Goal: Information Seeking & Learning: Learn about a topic

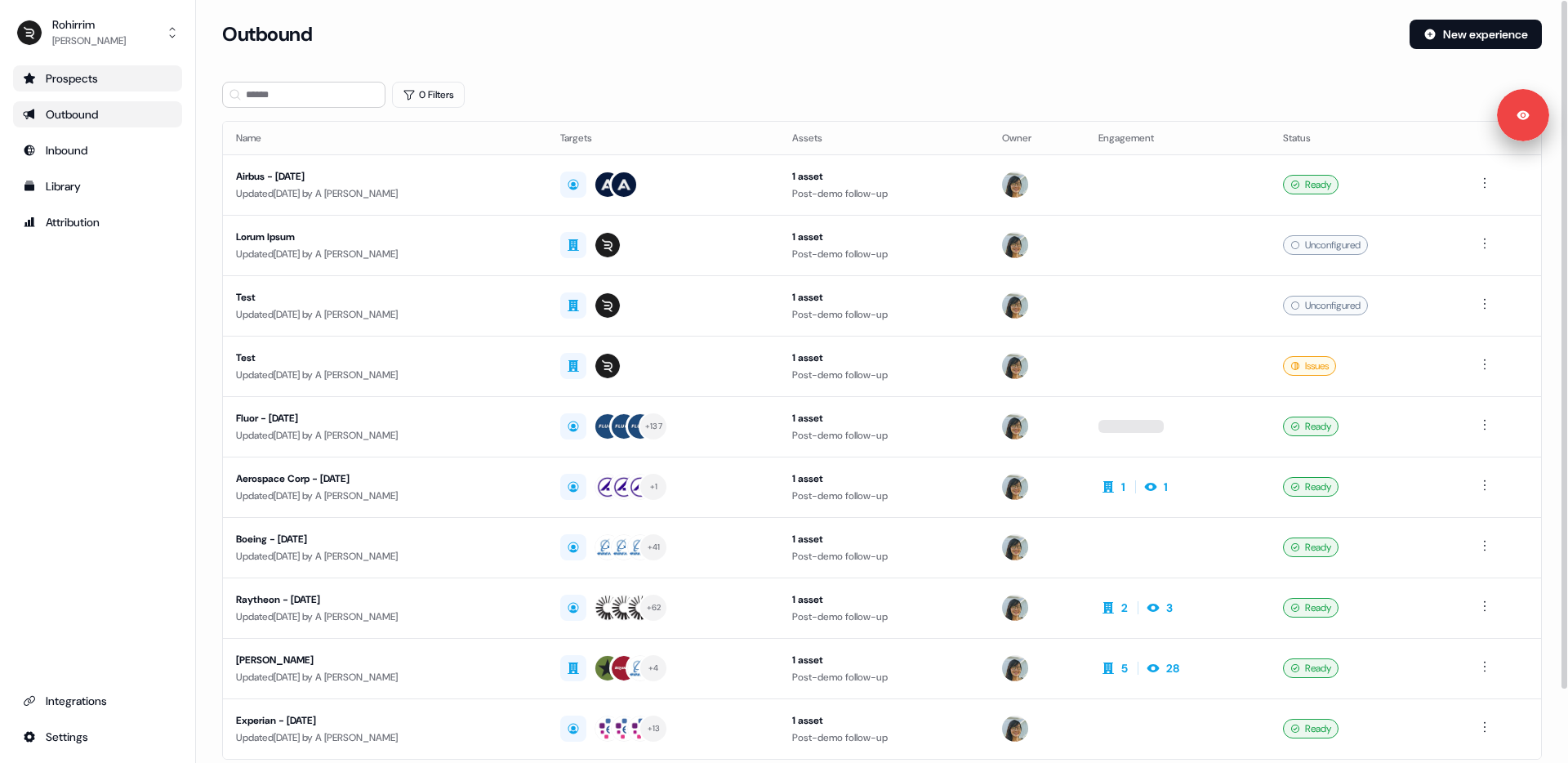
click at [99, 85] on div "Prospects" at bounding box center [97, 78] width 149 height 16
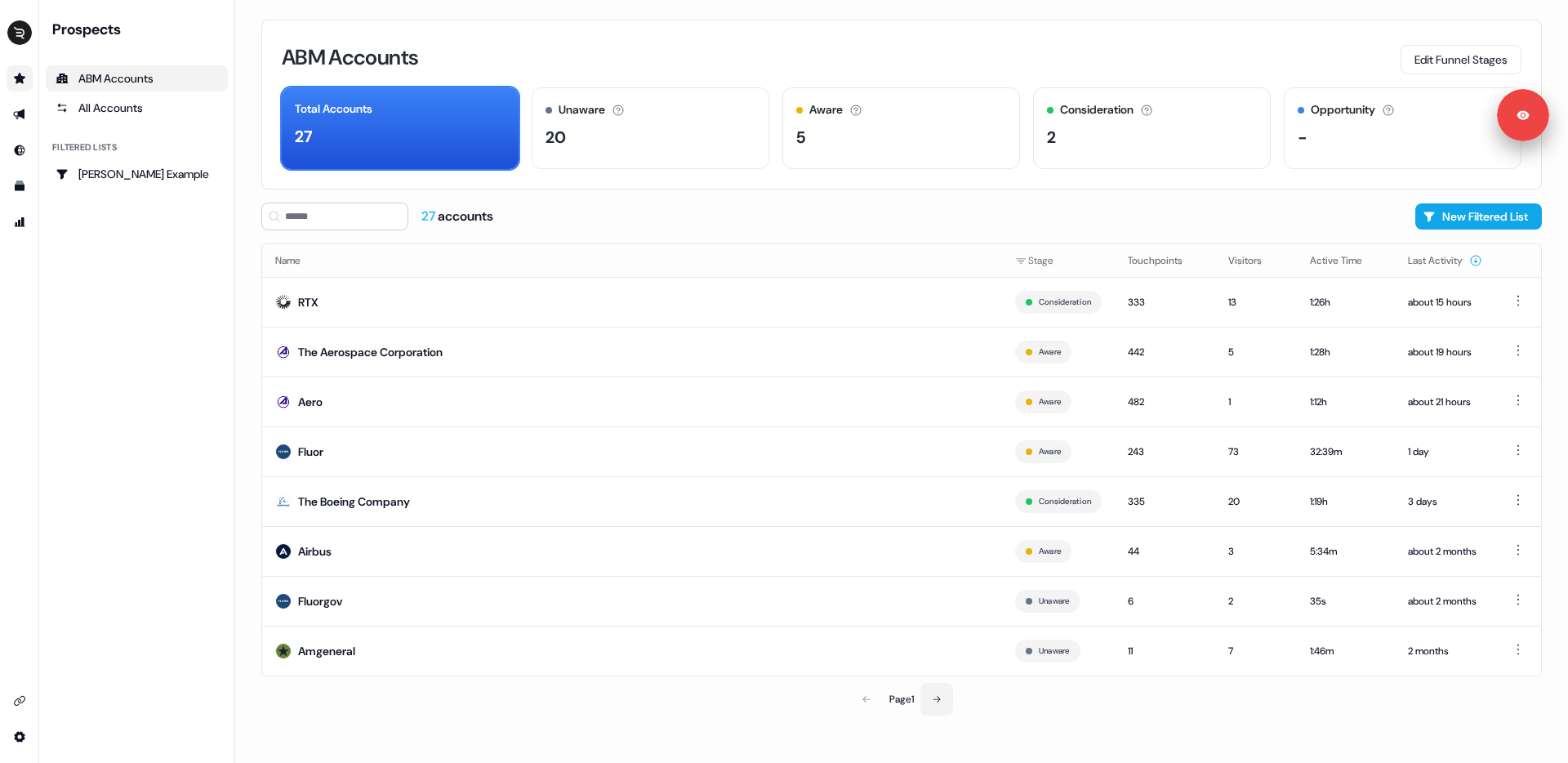
click at [939, 699] on icon at bounding box center [937, 699] width 10 height 10
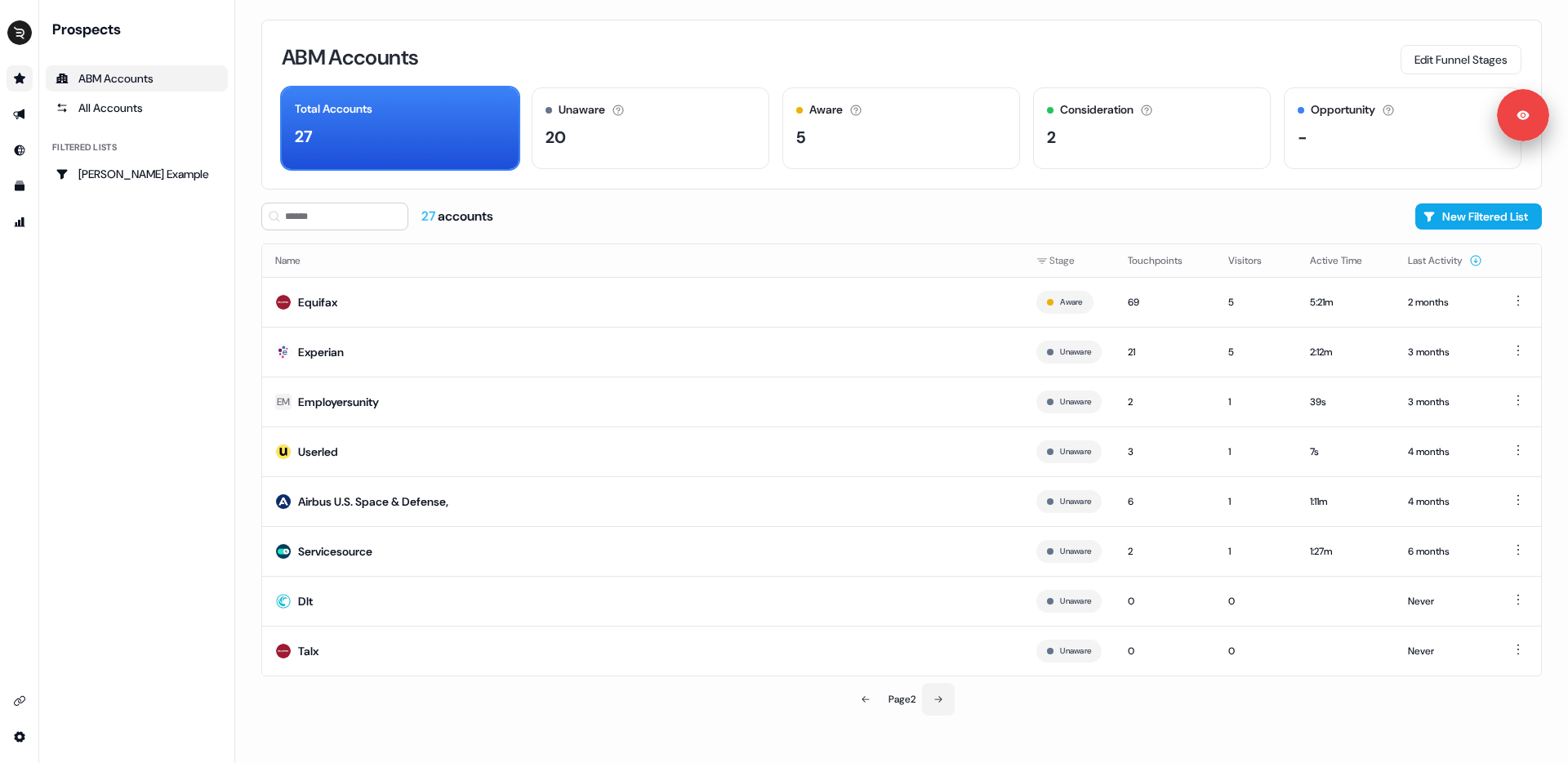
click at [939, 698] on icon at bounding box center [938, 699] width 10 height 10
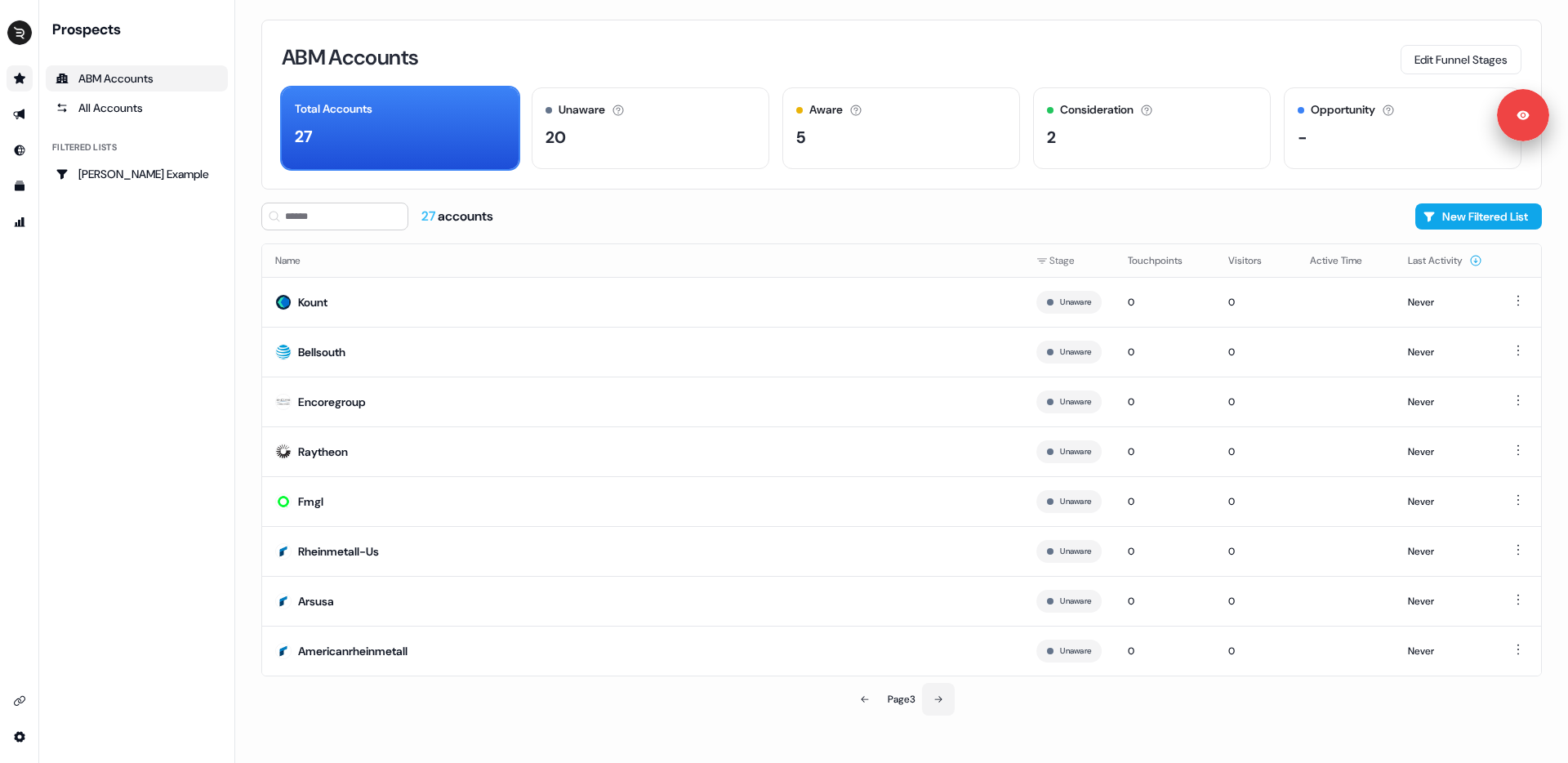
click at [939, 698] on icon at bounding box center [938, 699] width 10 height 10
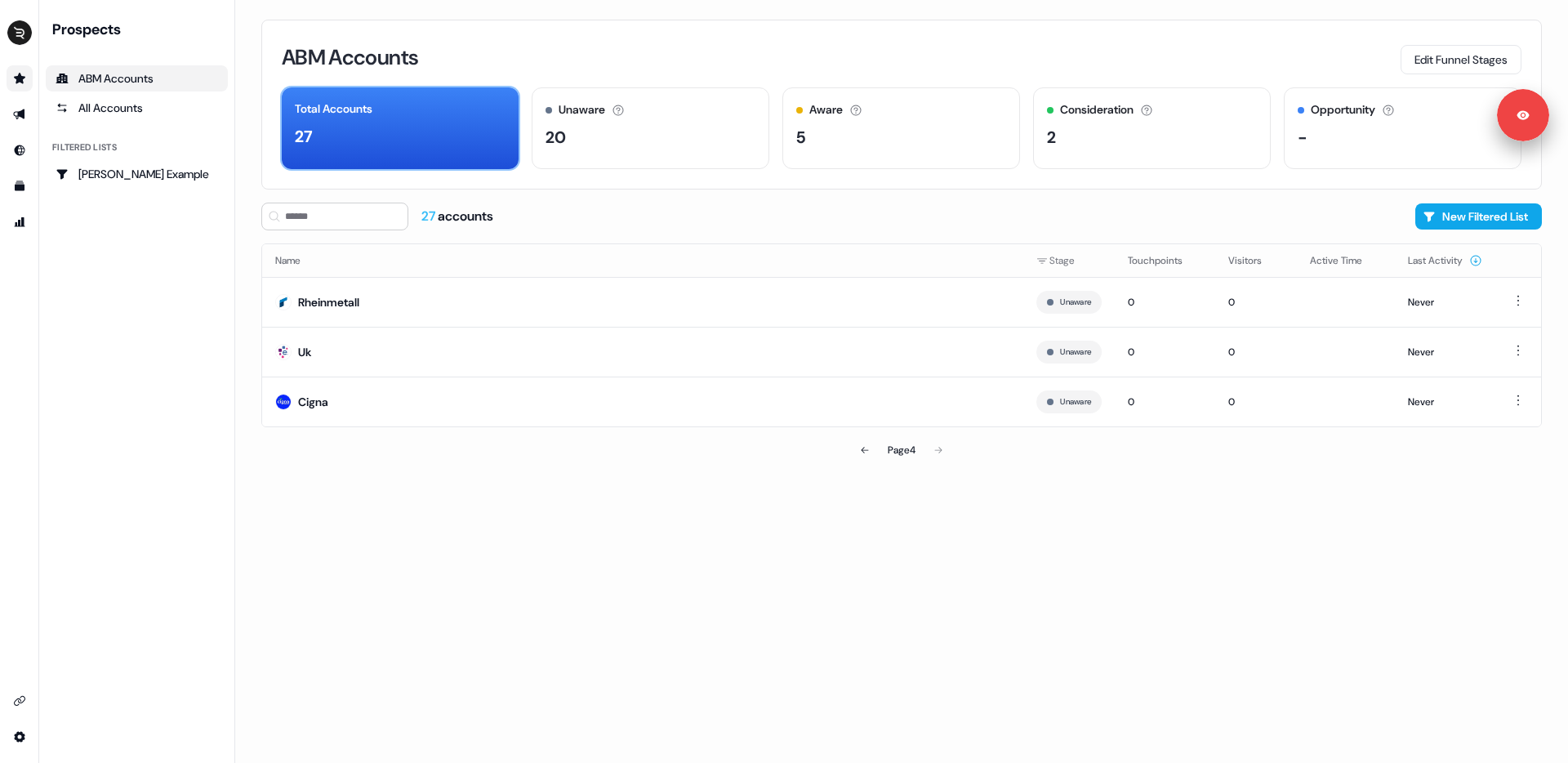
click at [417, 108] on div "Total Accounts" at bounding box center [399, 109] width 211 height 17
click at [636, 120] on div "Unaware The default stage all accounts start in. 20" at bounding box center [650, 128] width 238 height 82
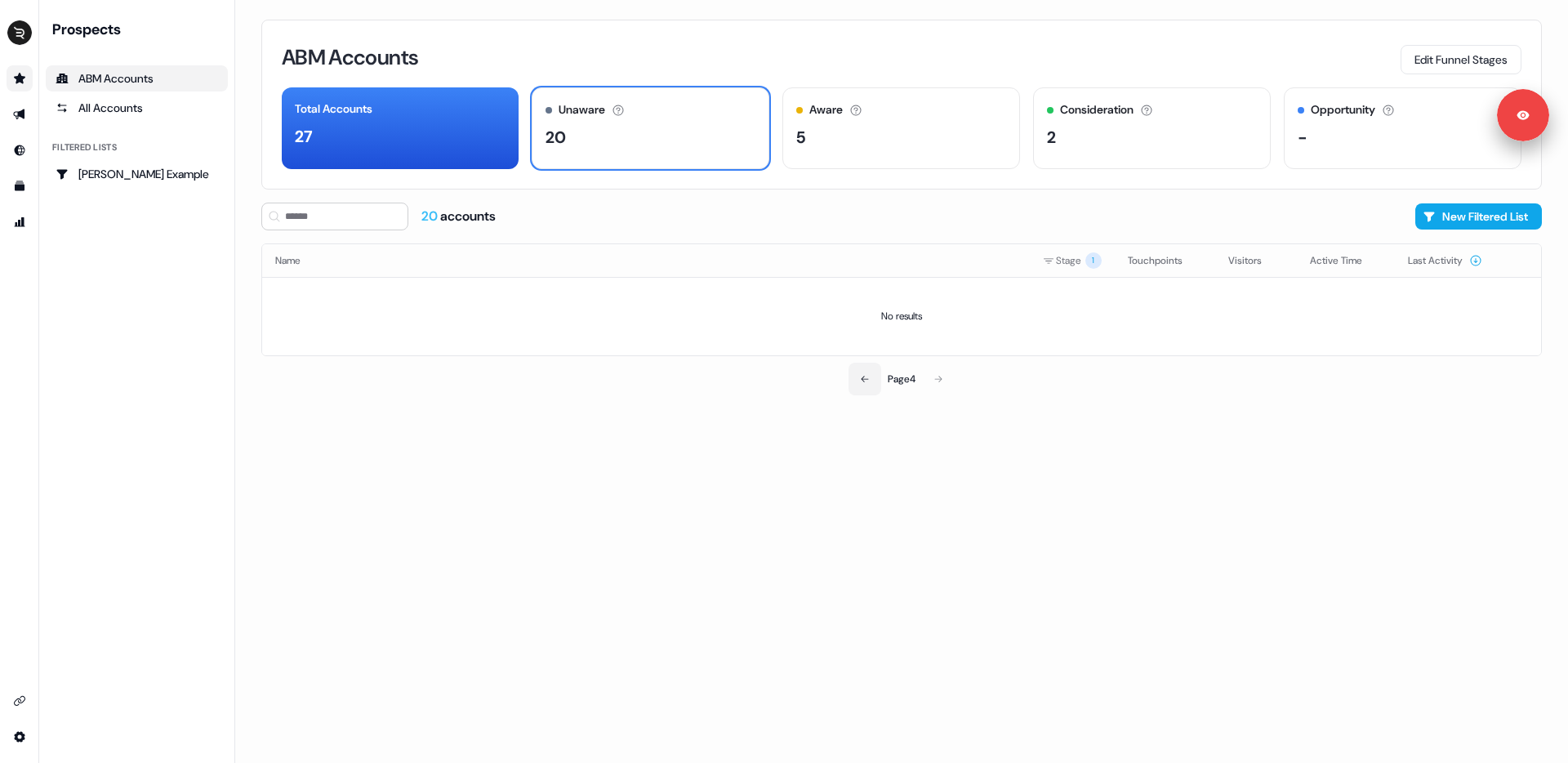
click at [862, 375] on icon at bounding box center [865, 379] width 10 height 10
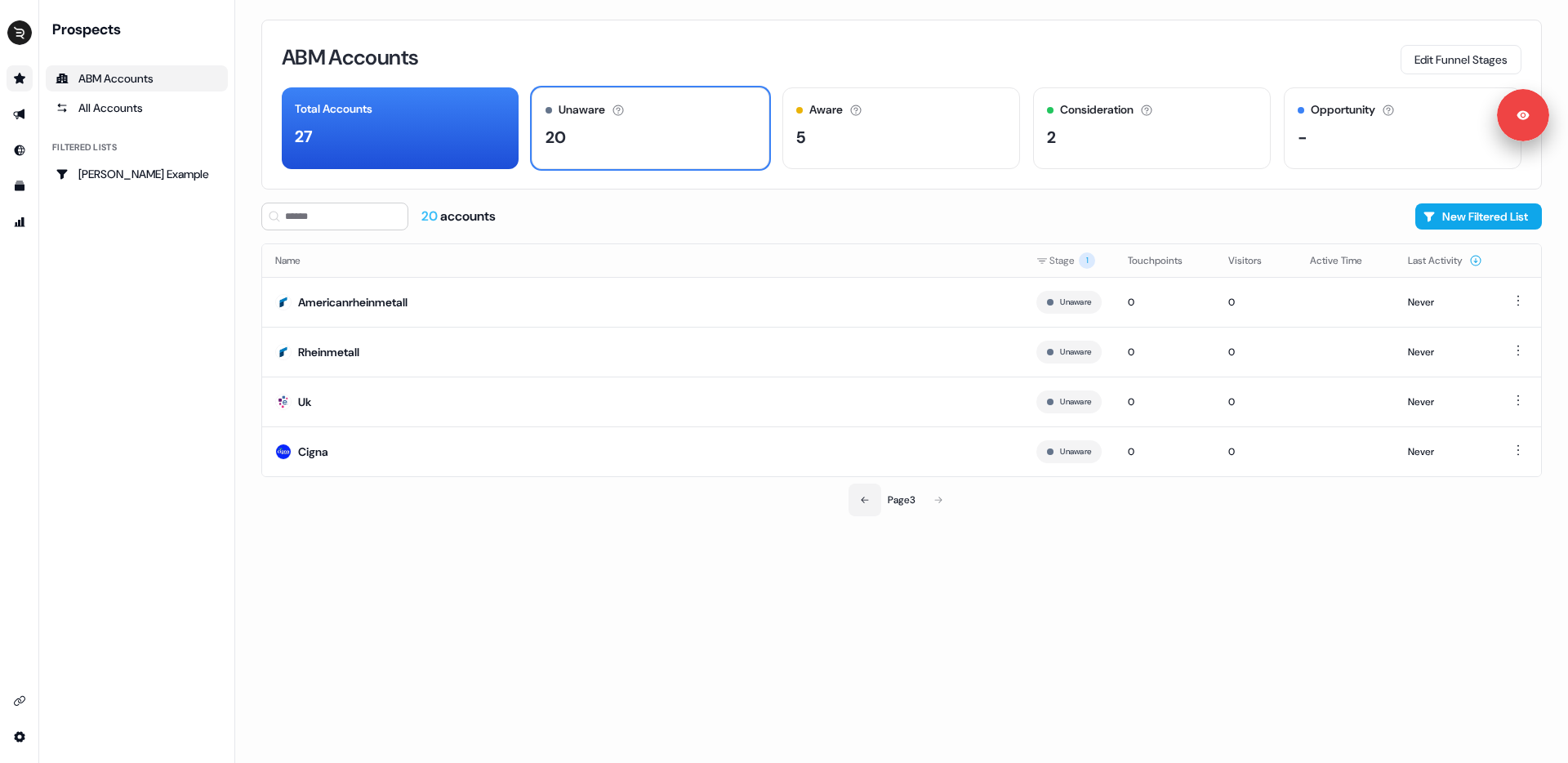
click at [862, 502] on icon at bounding box center [865, 499] width 10 height 10
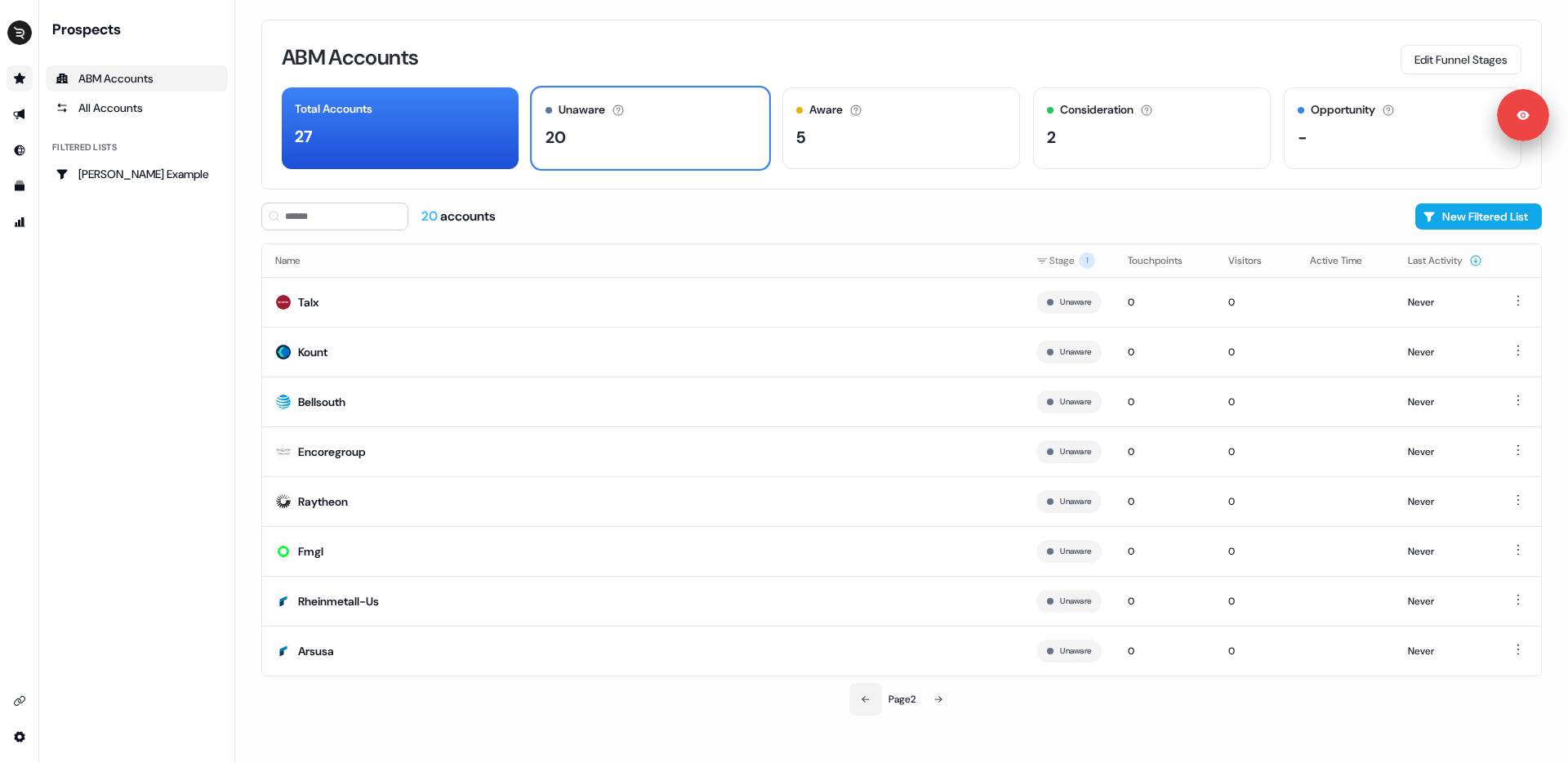
click at [867, 695] on icon at bounding box center [866, 699] width 10 height 10
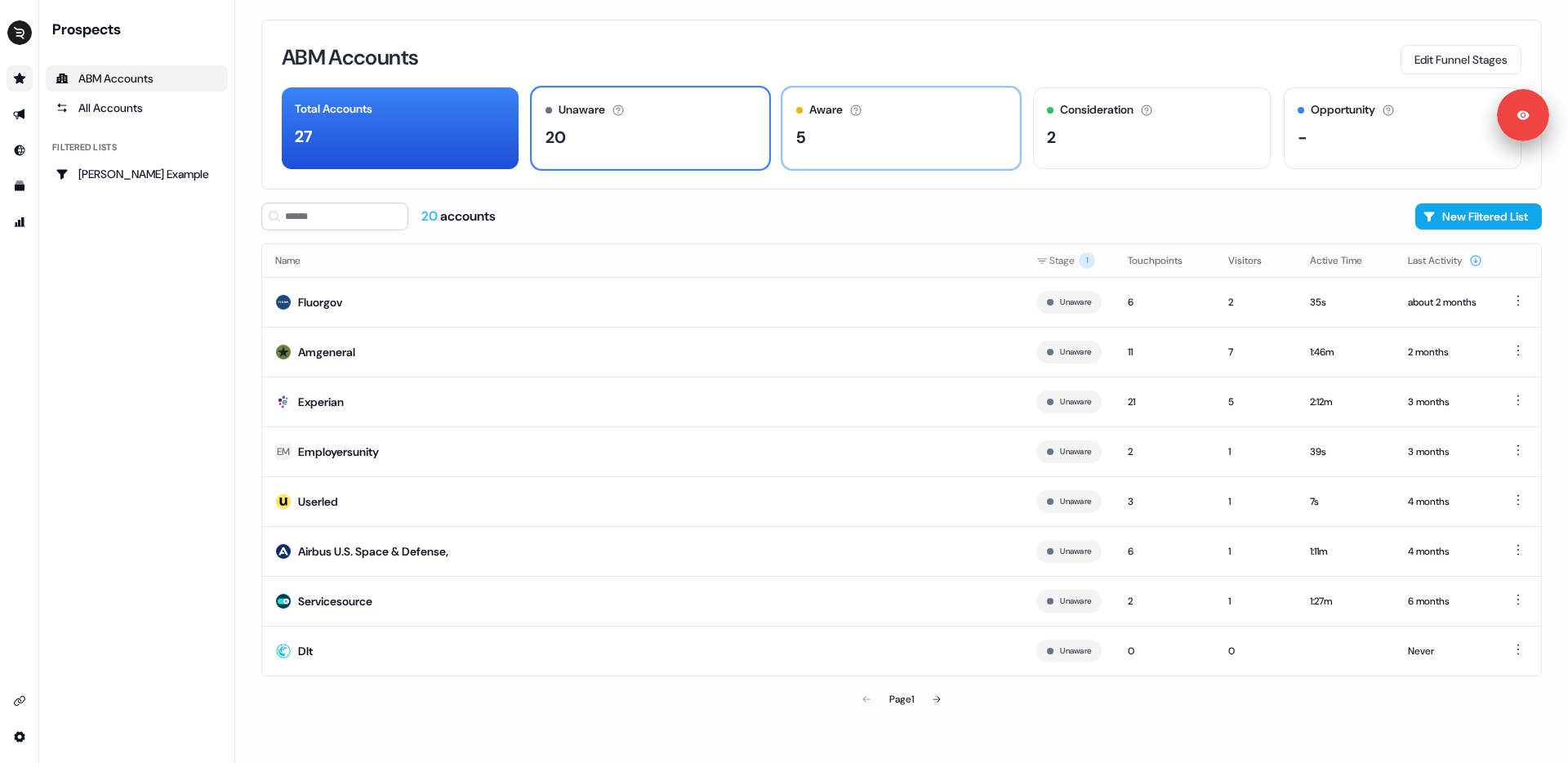
click at [926, 137] on div "5" at bounding box center [901, 137] width 210 height 24
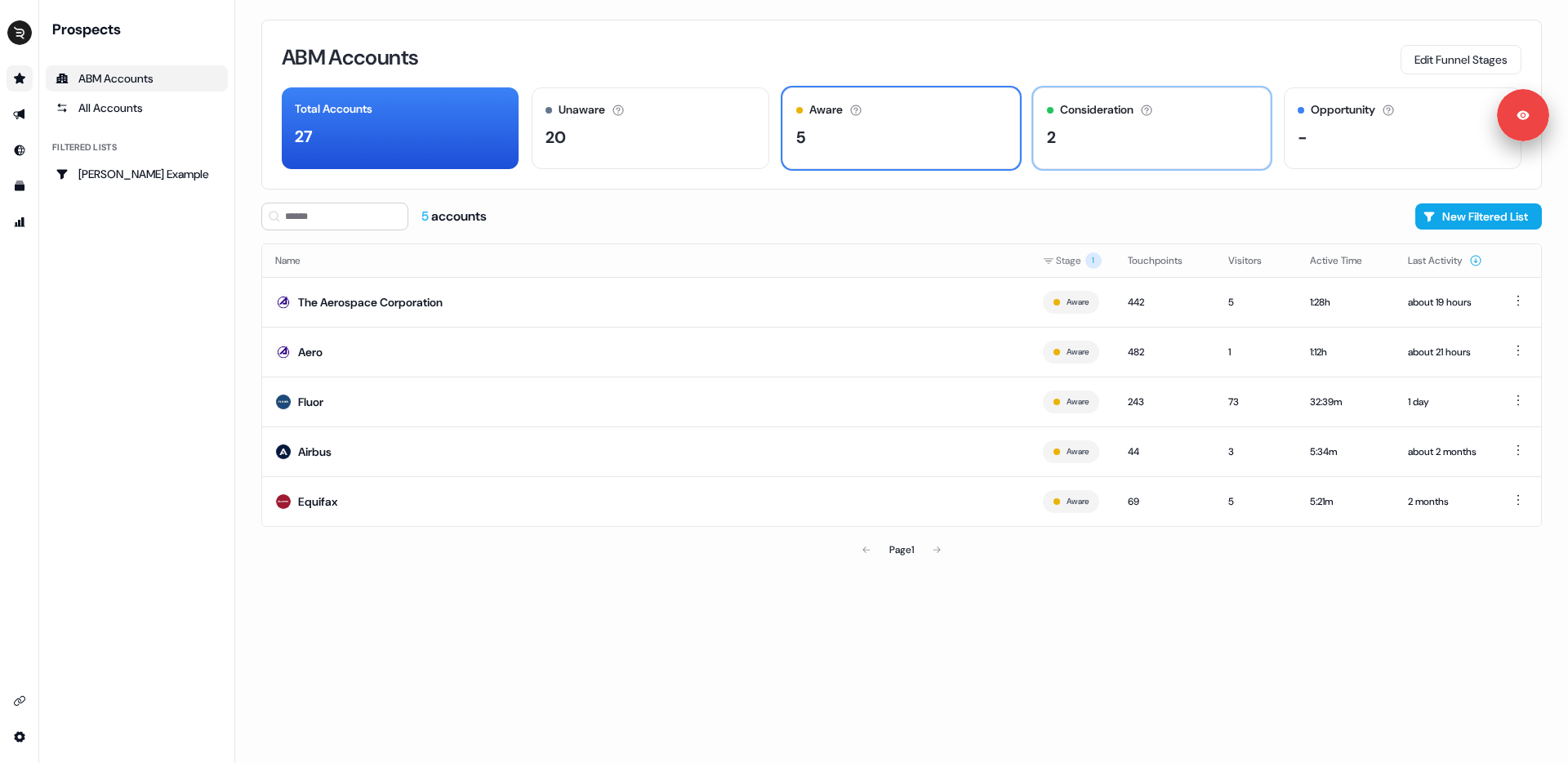
click at [1095, 136] on div "2" at bounding box center [1151, 137] width 210 height 24
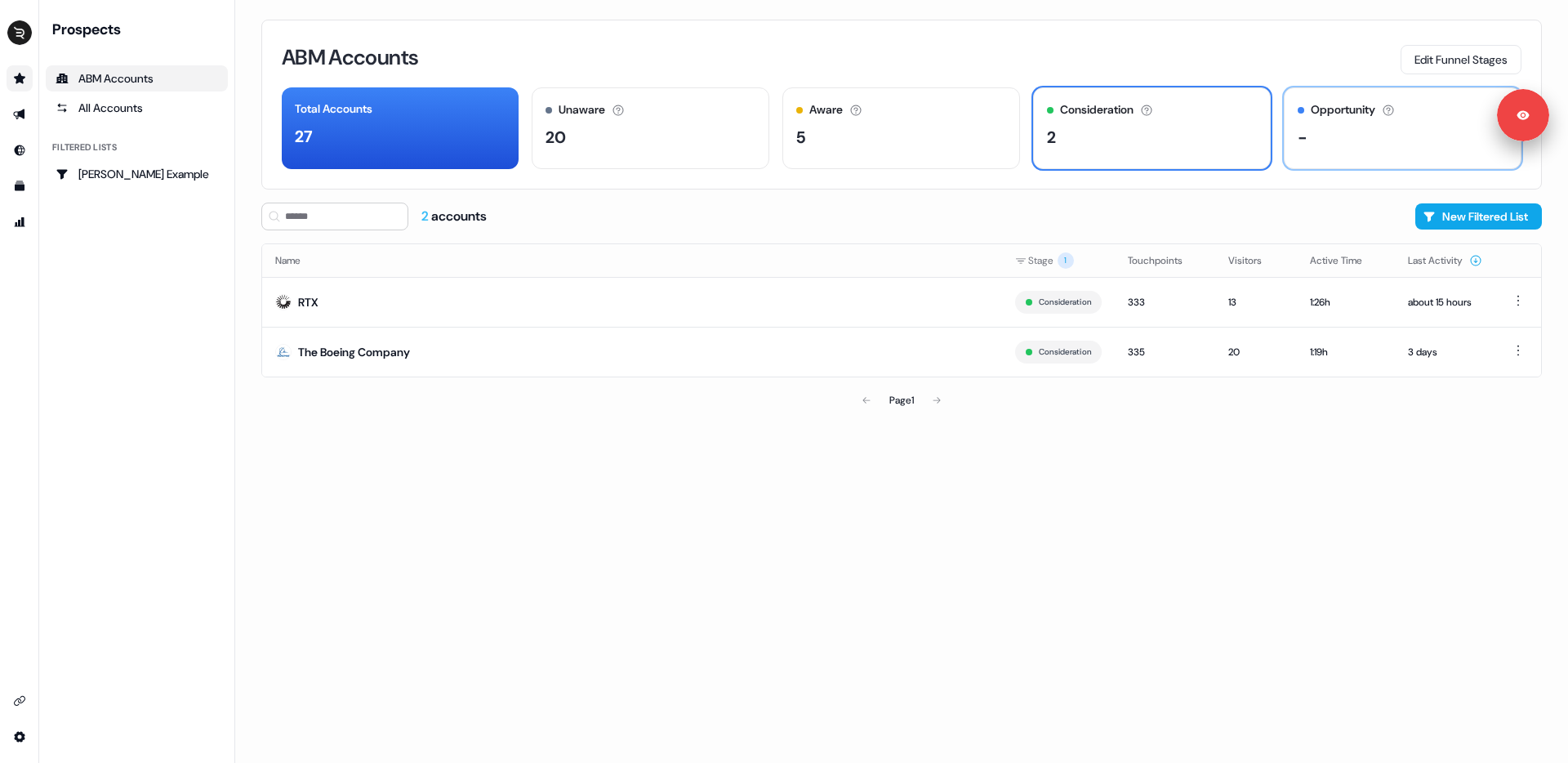
click at [1366, 138] on div "-" at bounding box center [1403, 137] width 210 height 24
click at [1233, 139] on div "2" at bounding box center [1151, 137] width 210 height 24
click at [649, 113] on div "Unaware The default stage all accounts start in." at bounding box center [650, 110] width 210 height 17
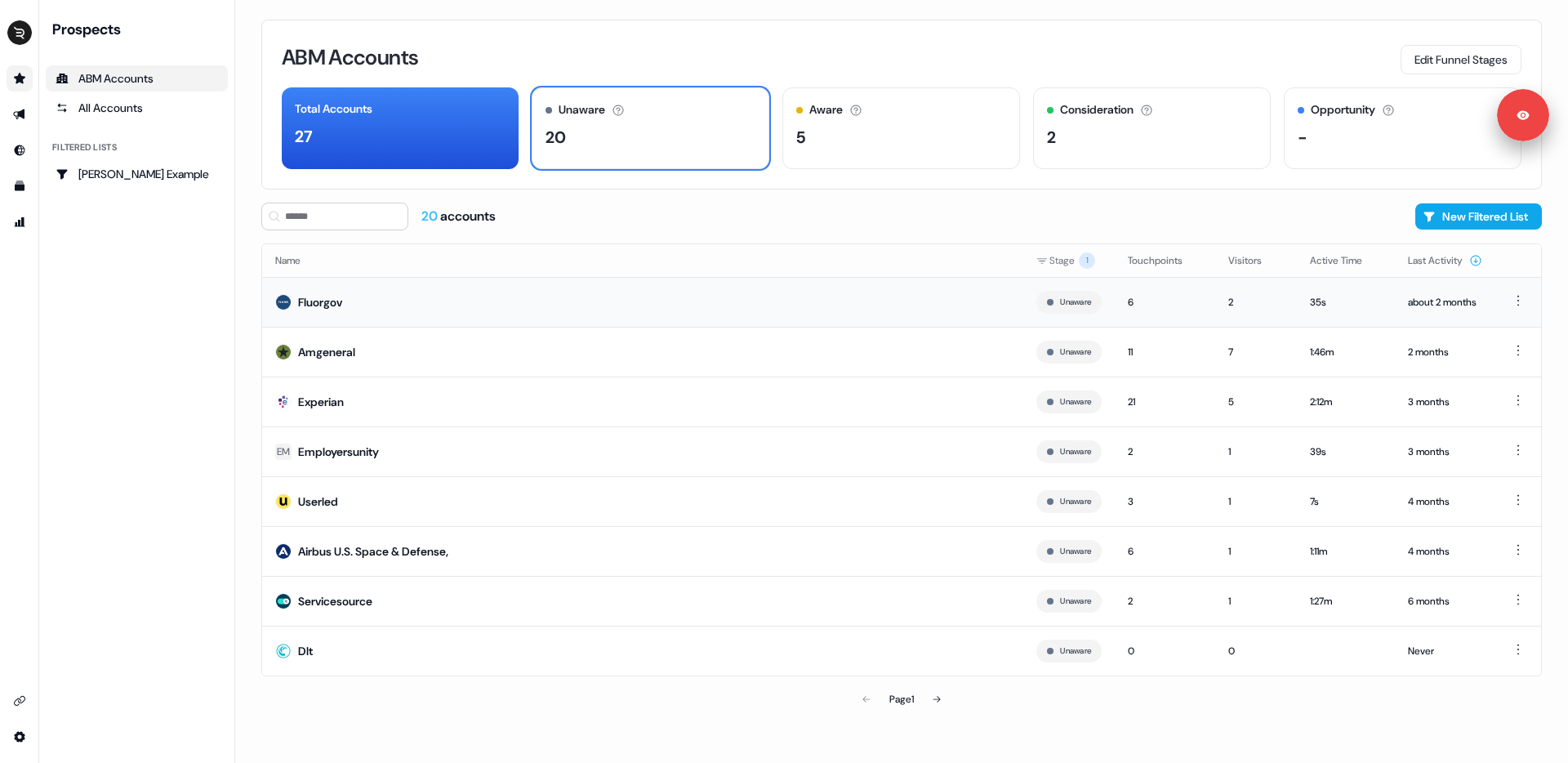
click at [789, 293] on td "Fluorgov" at bounding box center [642, 302] width 761 height 50
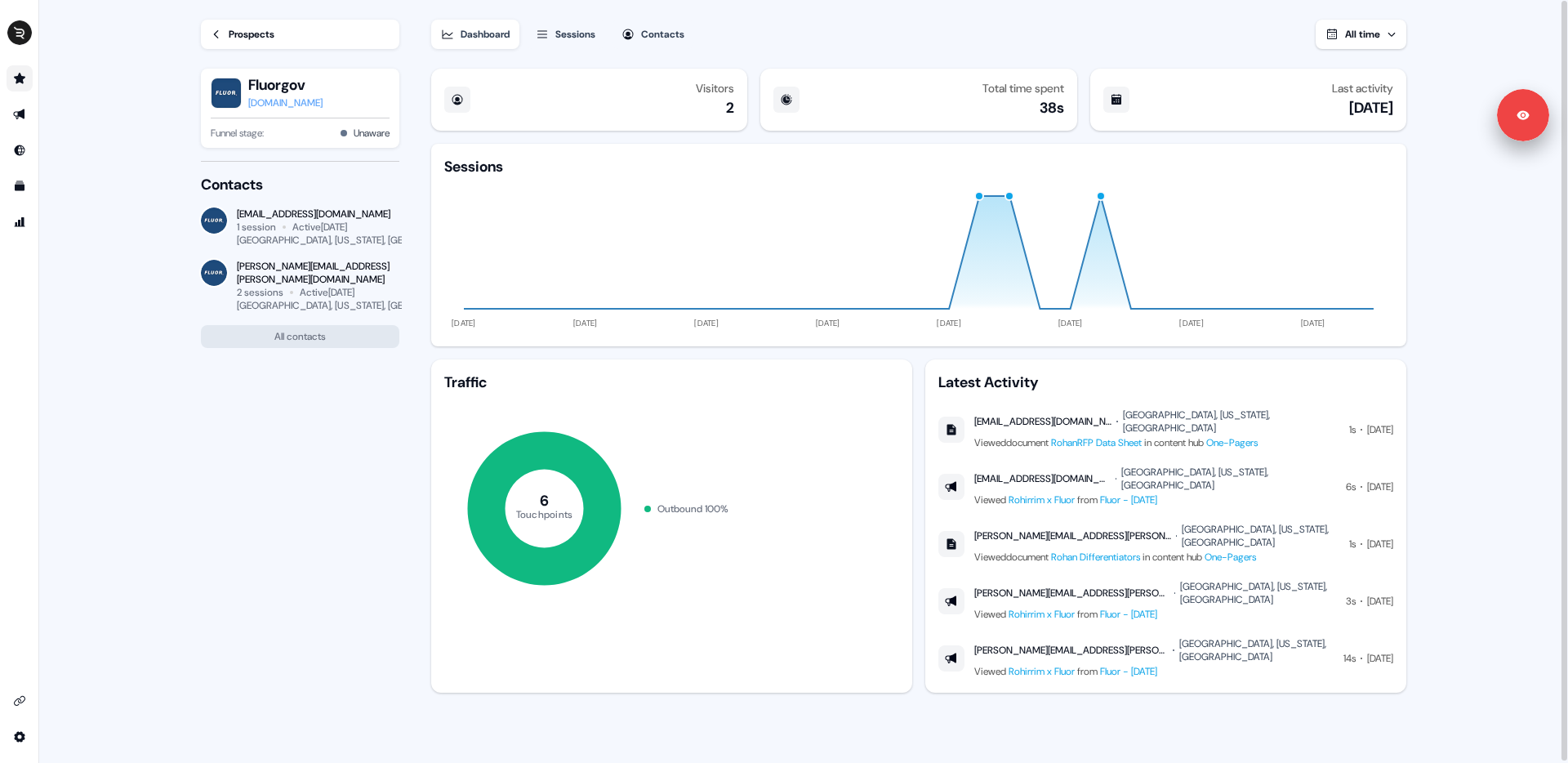
click at [1257, 436] on link "One-Pagers" at bounding box center [1231, 443] width 51 height 13
click at [1243, 436] on link "One-Pagers" at bounding box center [1231, 443] width 51 height 13
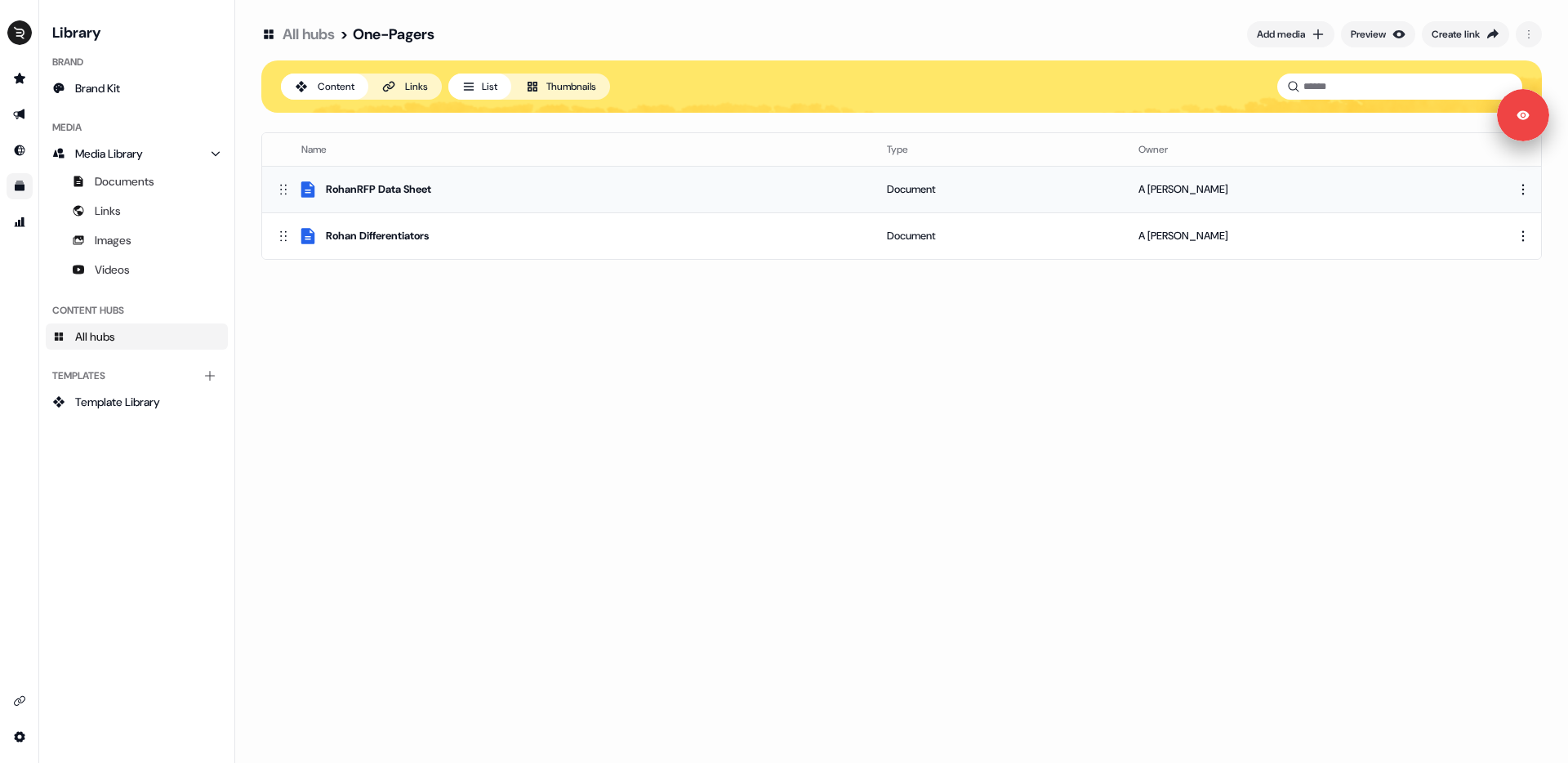
click at [327, 187] on div "RohanRFP Data Sheet" at bounding box center [379, 189] width 106 height 16
click at [26, 30] on img "side nav menu" at bounding box center [19, 32] width 26 height 26
click at [43, 129] on div "Logout" at bounding box center [84, 136] width 155 height 30
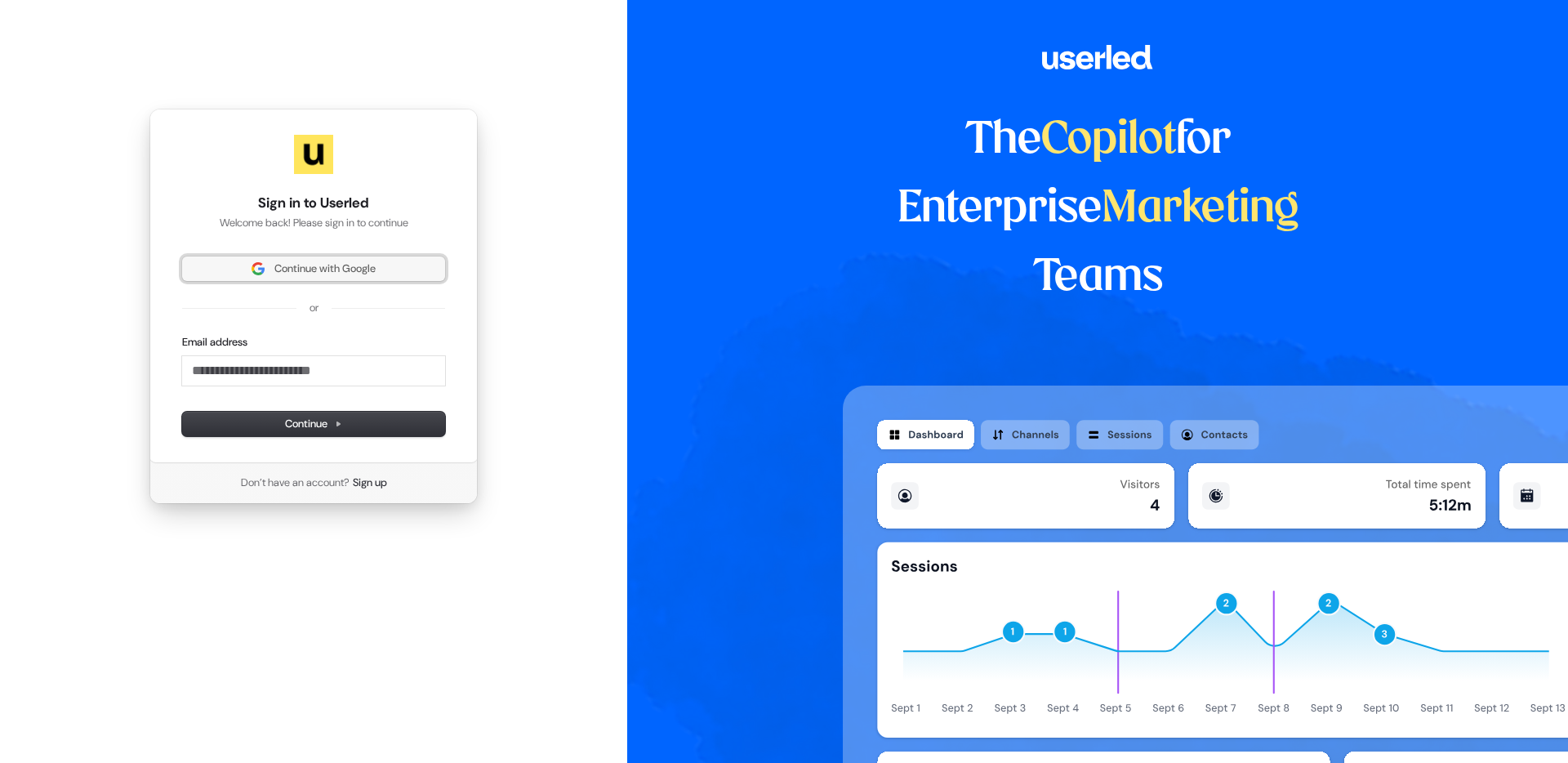
click at [310, 261] on button "Continue with Google" at bounding box center [313, 268] width 263 height 24
